Goal: Book appointment/travel/reservation

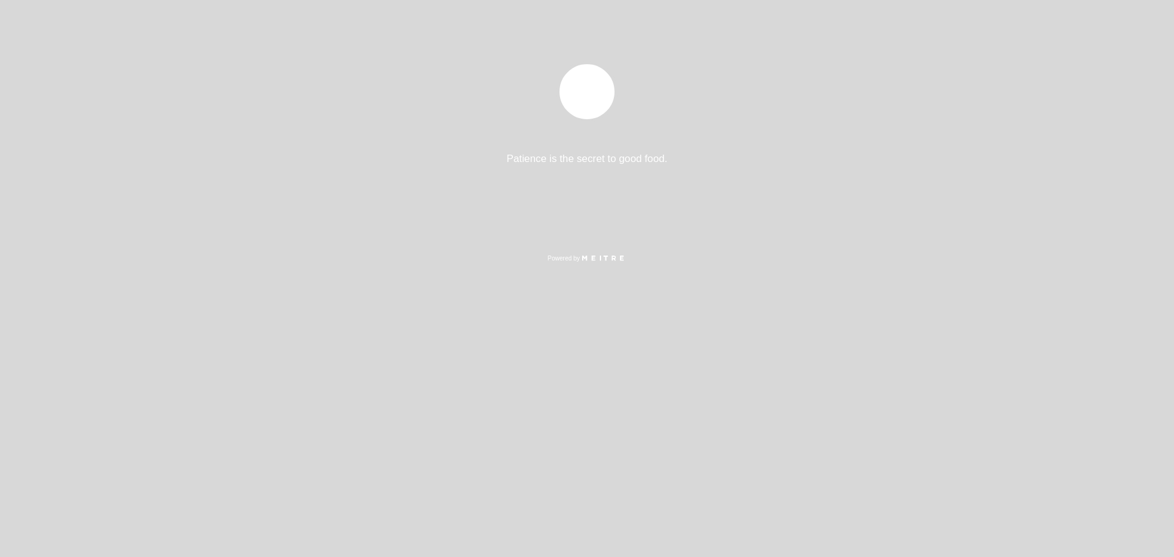
select select "pt"
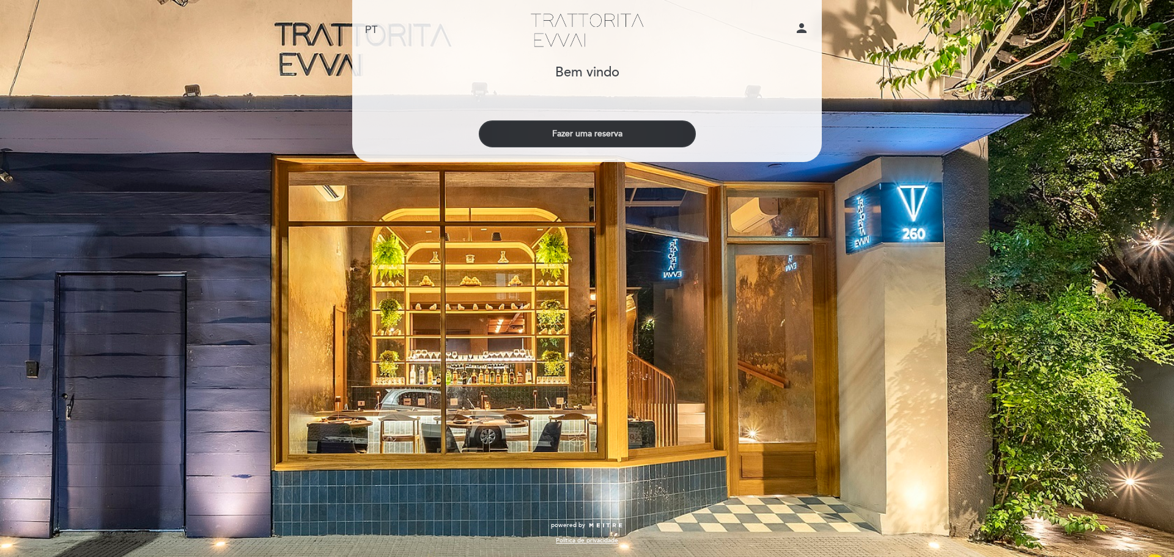
click at [617, 130] on button "Fazer uma reserva" at bounding box center [587, 133] width 217 height 27
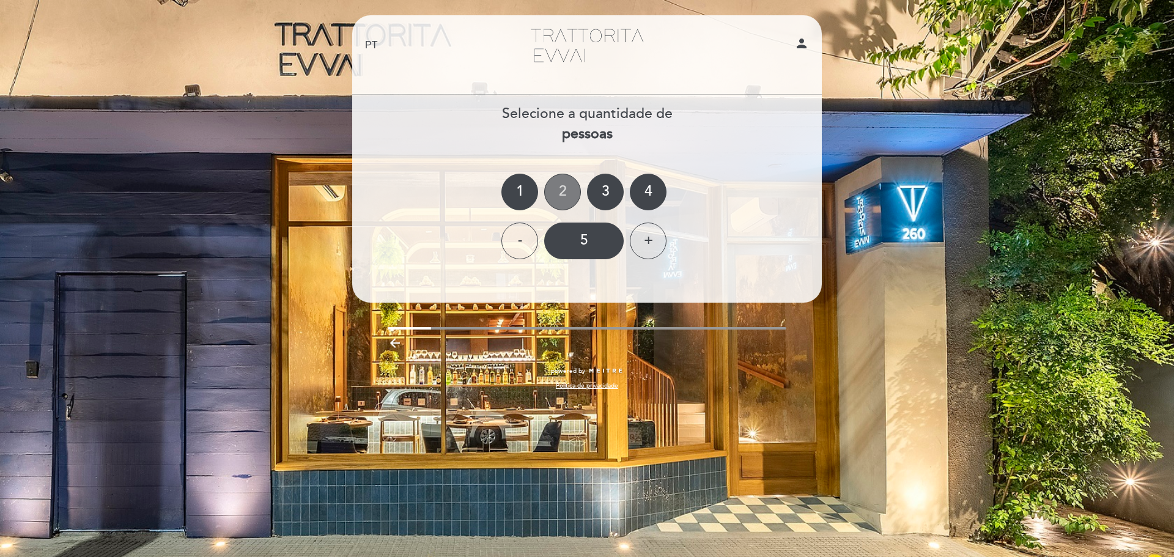
click at [570, 185] on div "2" at bounding box center [562, 192] width 37 height 37
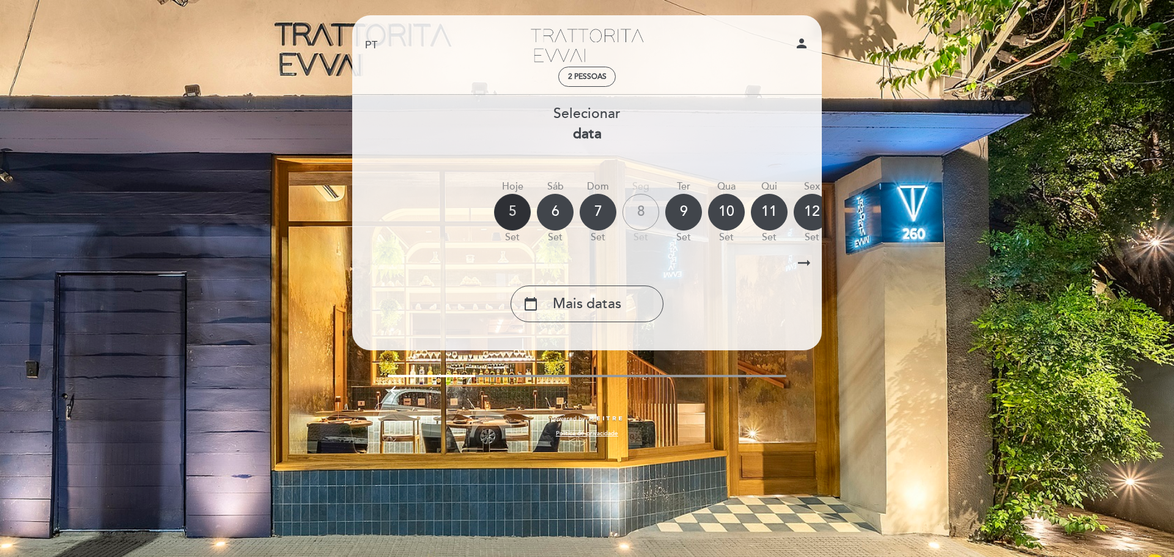
click at [515, 207] on div "5" at bounding box center [512, 212] width 37 height 37
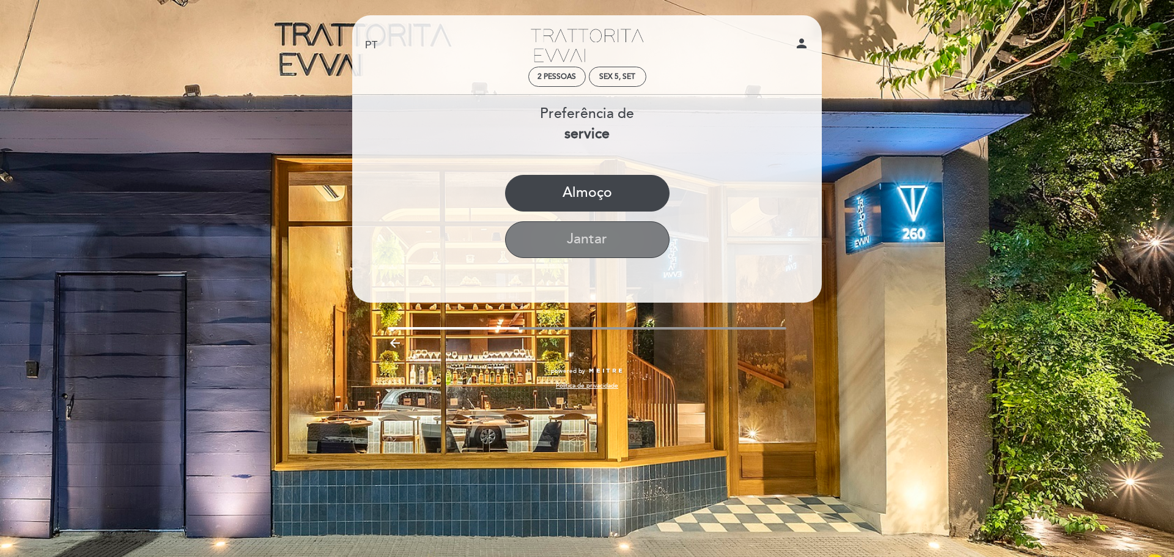
click at [569, 237] on button "Jantar" at bounding box center [587, 239] width 164 height 37
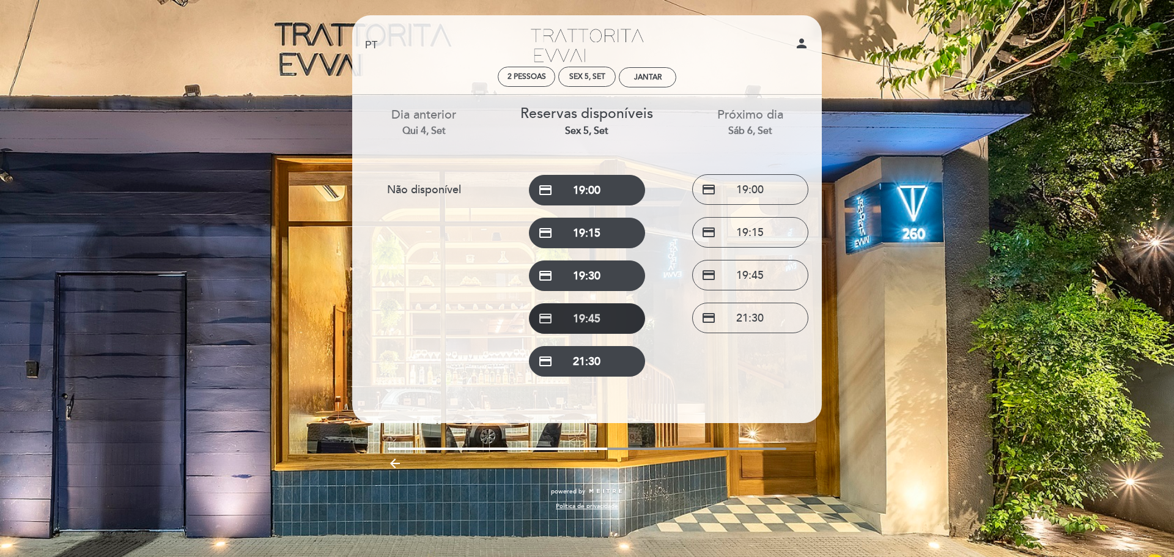
click at [592, 322] on button "credit_card 19:45" at bounding box center [587, 318] width 116 height 31
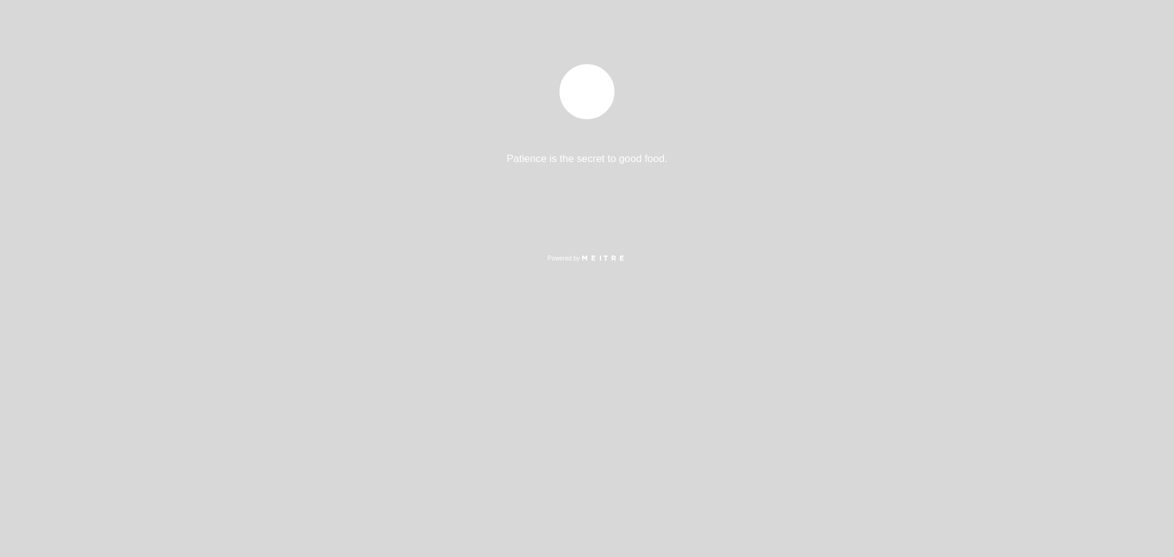
select select "pt"
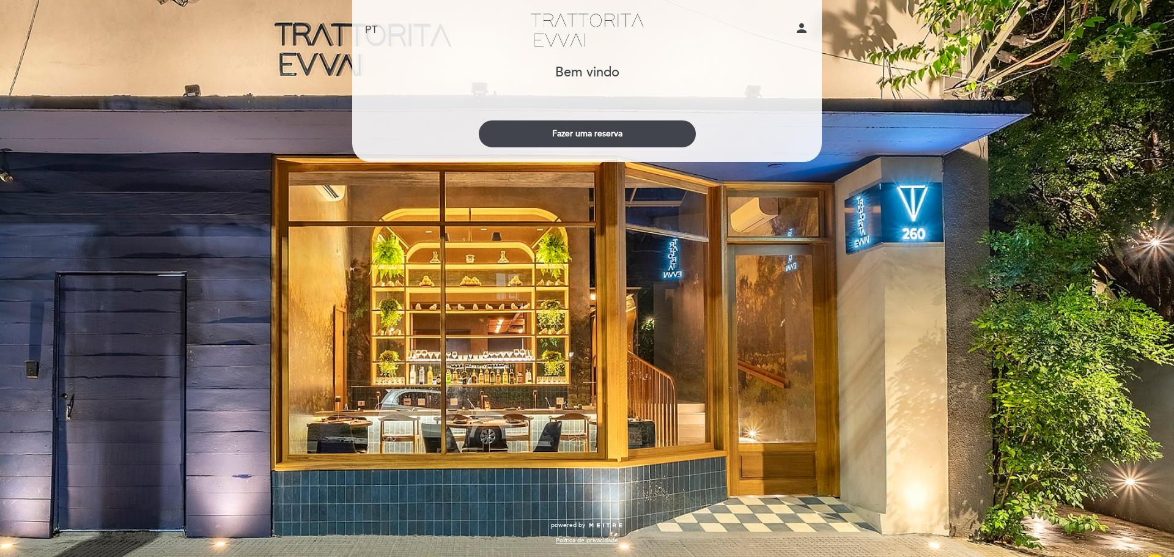
click at [226, 70] on div "EN ES PT Trattorita Evvai person Bem vindo Bem vindo, Mudar usuário Fazer uma r…" at bounding box center [587, 278] width 1174 height 557
